Goal: Transaction & Acquisition: Purchase product/service

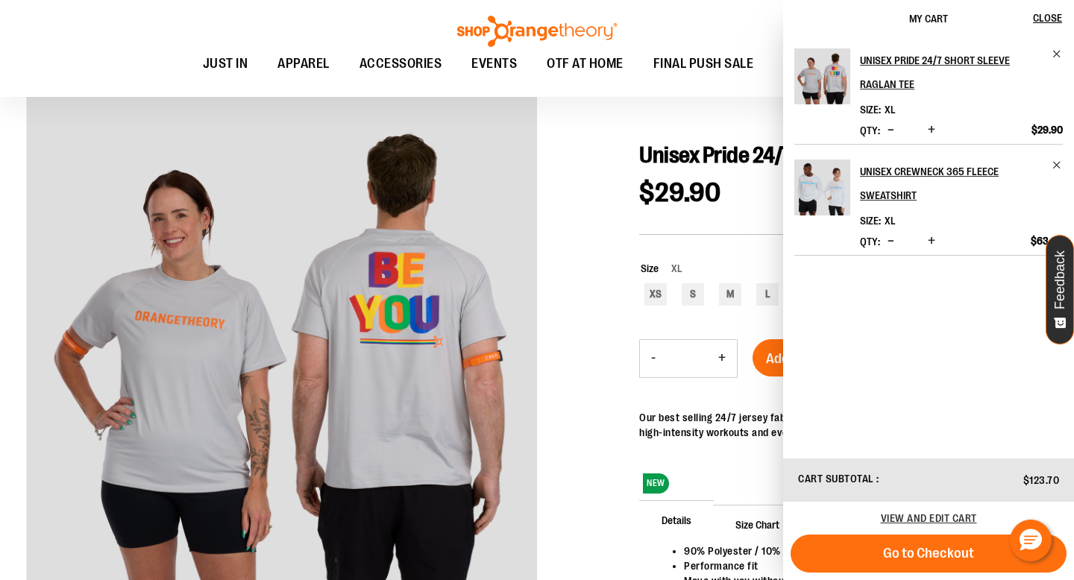
scroll to position [126, 0]
click at [599, 252] on div at bounding box center [536, 414] width 1021 height 648
